Goal: Task Accomplishment & Management: Complete application form

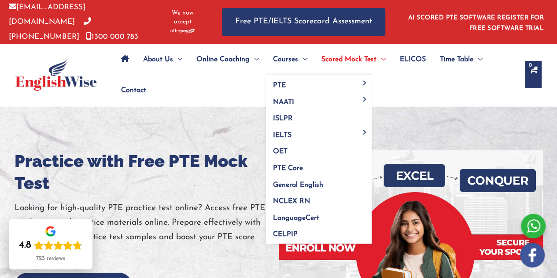
click at [299, 53] on span "Menu Toggle" at bounding box center [302, 59] width 9 height 31
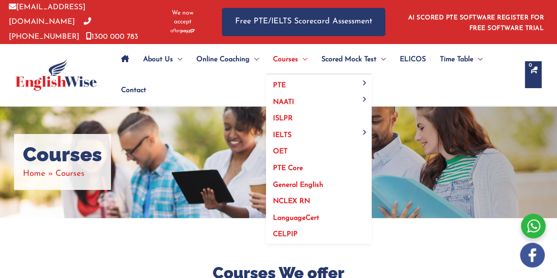
click at [304, 55] on span "Menu Toggle" at bounding box center [302, 59] width 9 height 31
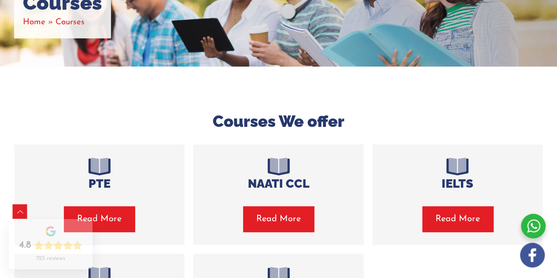
scroll to position [152, 0]
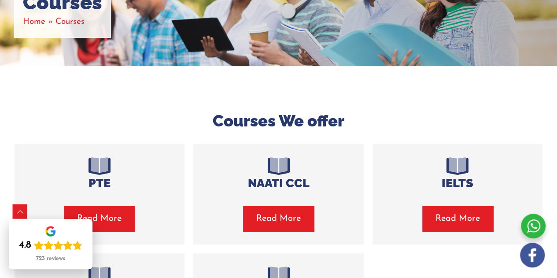
click at [123, 215] on span "button" at bounding box center [99, 219] width 71 height 26
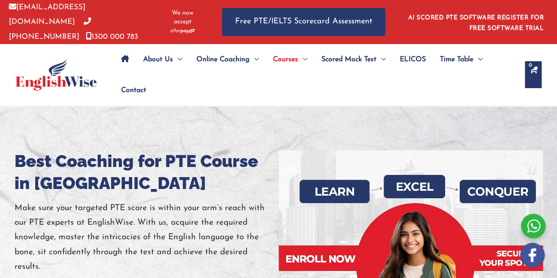
click at [356, 56] on span "Scored Mock Test" at bounding box center [348, 59] width 55 height 31
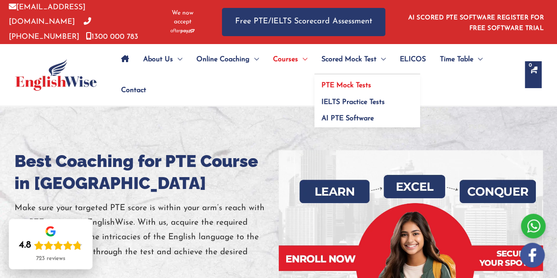
click at [351, 85] on span "PTE Mock Tests" at bounding box center [346, 85] width 50 height 7
